Goal: Task Accomplishment & Management: Use online tool/utility

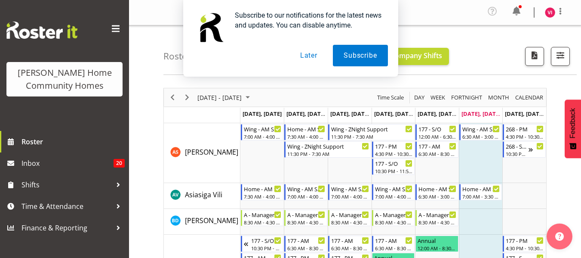
click at [300, 52] on button "Later" at bounding box center [308, 56] width 39 height 22
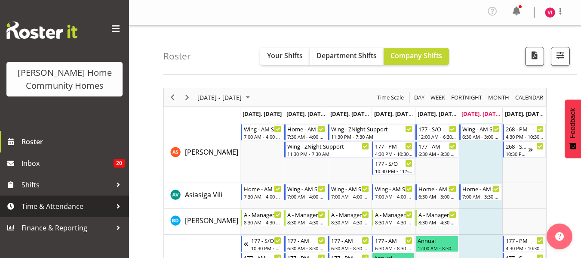
click at [125, 196] on link "Time & Attendance" at bounding box center [64, 206] width 129 height 22
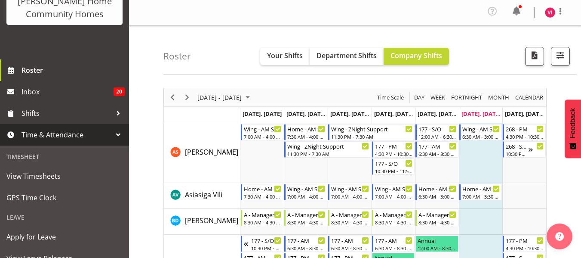
scroll to position [72, 0]
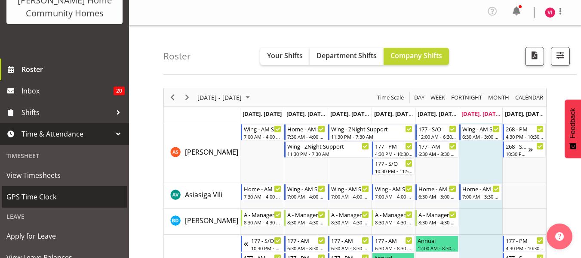
click at [64, 202] on span "GPS Time Clock" at bounding box center [64, 196] width 116 height 13
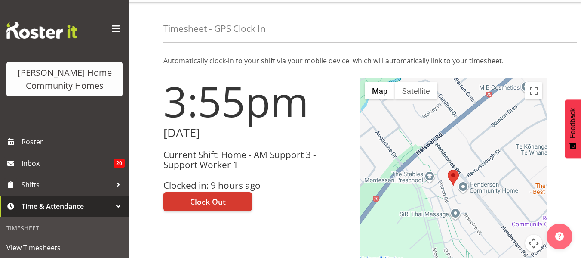
scroll to position [28, 0]
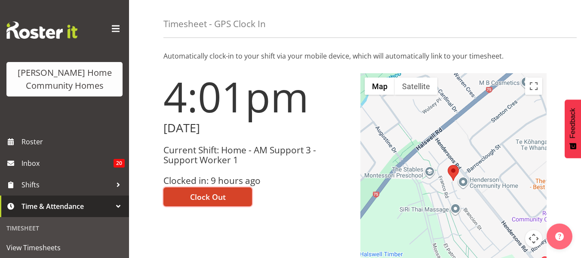
click at [217, 206] on button "Clock Out" at bounding box center [207, 196] width 89 height 19
